Goal: Navigation & Orientation: Find specific page/section

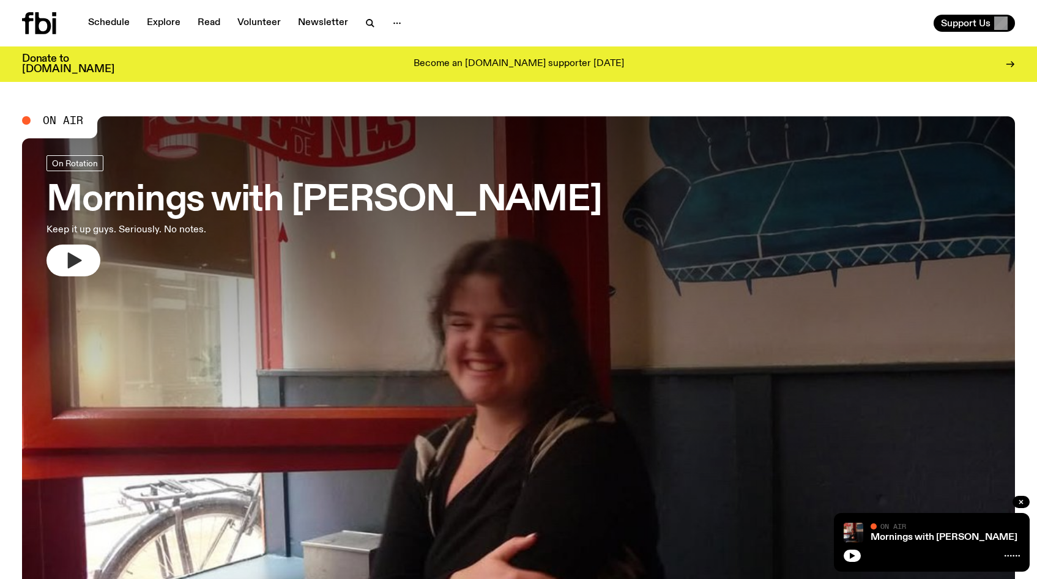
click at [87, 259] on button "button" at bounding box center [73, 261] width 54 height 32
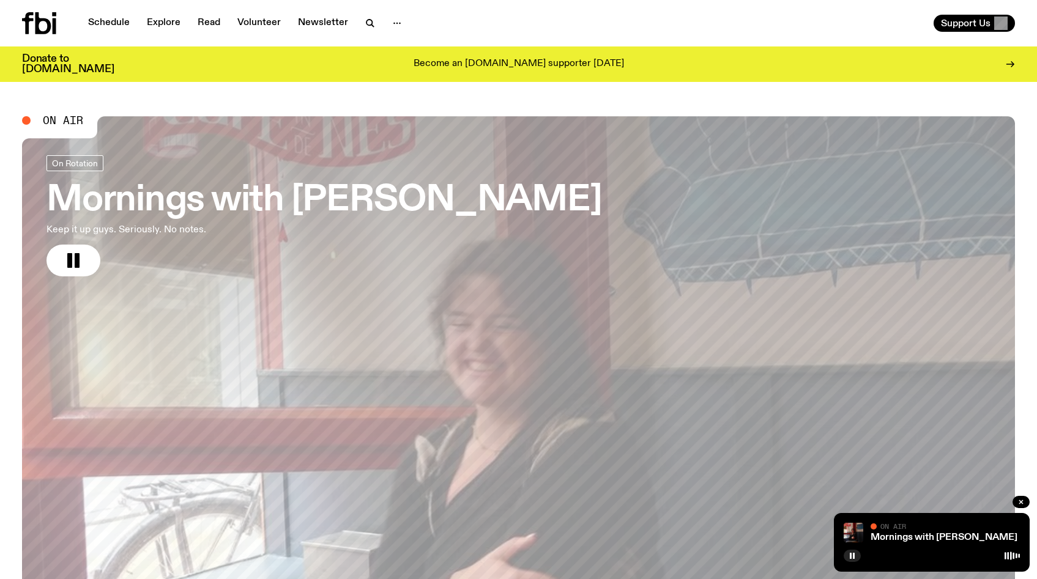
click at [660, 30] on div "Support Us" at bounding box center [769, 23] width 492 height 17
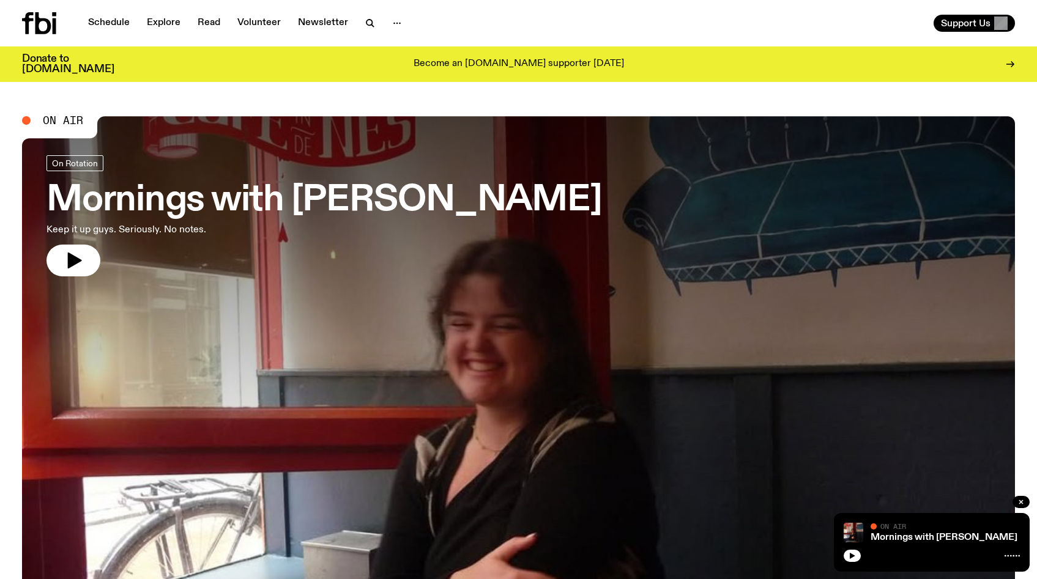
drag, startPoint x: 75, startPoint y: 259, endPoint x: 152, endPoint y: 254, distance: 77.8
click at [75, 258] on icon "button" at bounding box center [75, 261] width 14 height 16
